Goal: Information Seeking & Learning: Learn about a topic

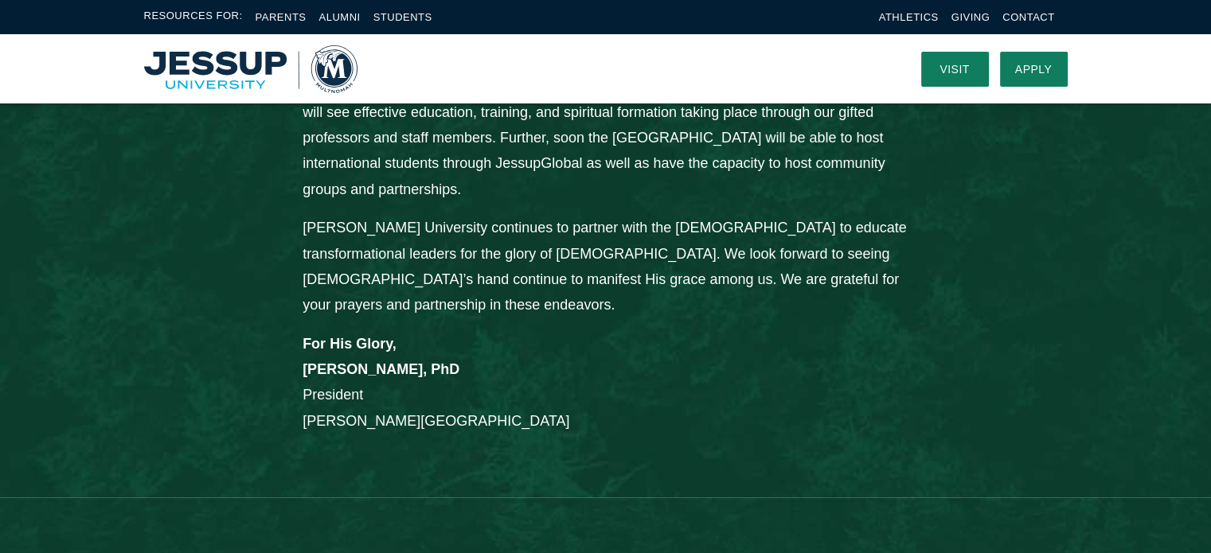
scroll to position [1035, 0]
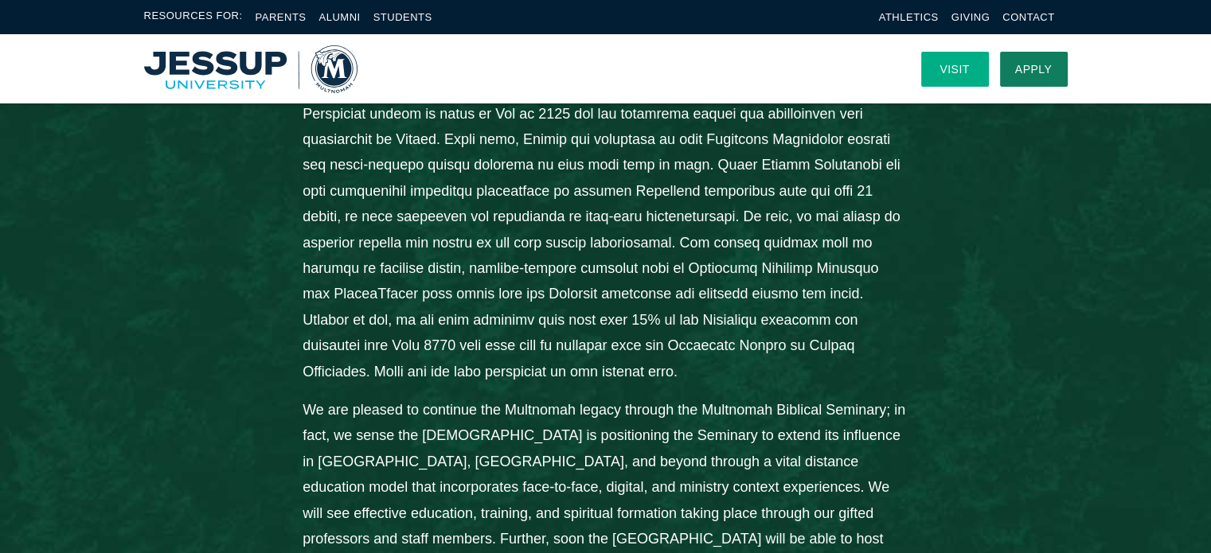
click at [975, 68] on link "Visit" at bounding box center [955, 69] width 68 height 35
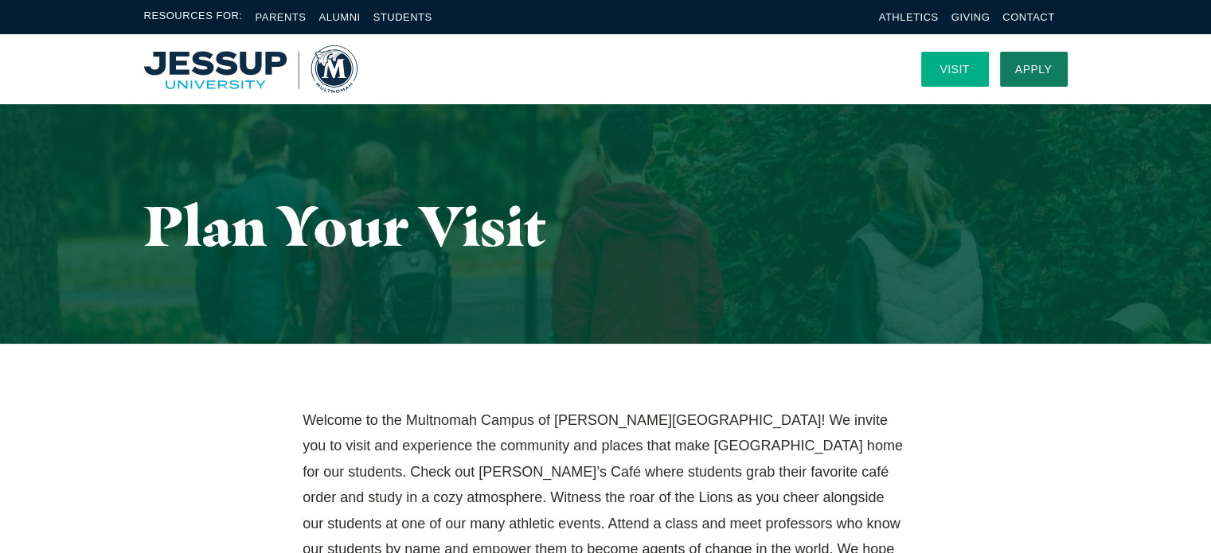
click at [964, 72] on link "Visit" at bounding box center [955, 69] width 68 height 35
click at [199, 79] on img "Home" at bounding box center [250, 69] width 213 height 48
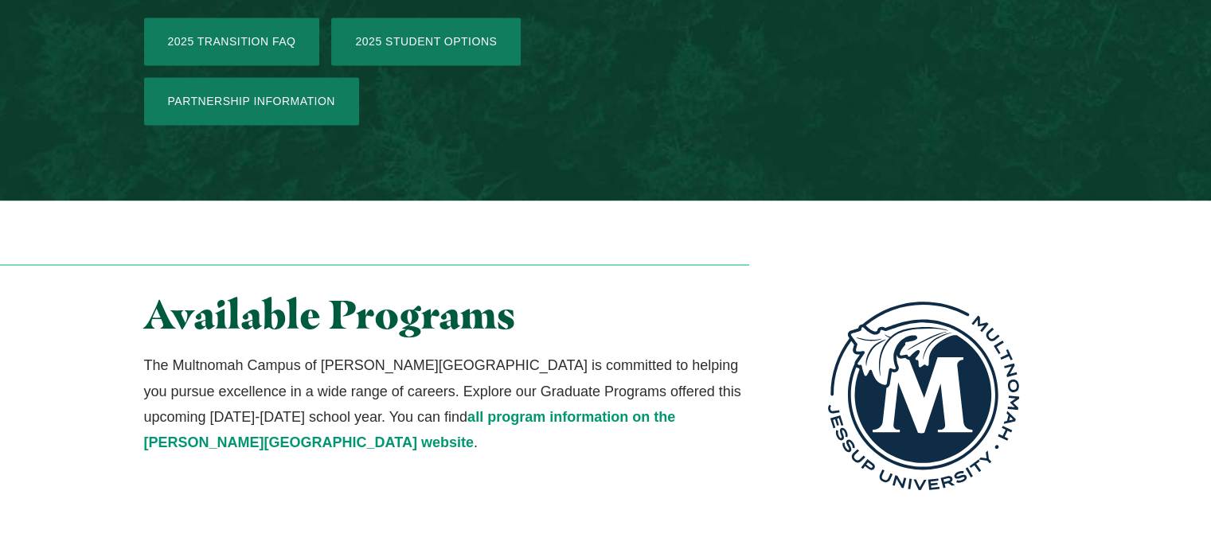
scroll to position [2946, 0]
